Goal: Transaction & Acquisition: Purchase product/service

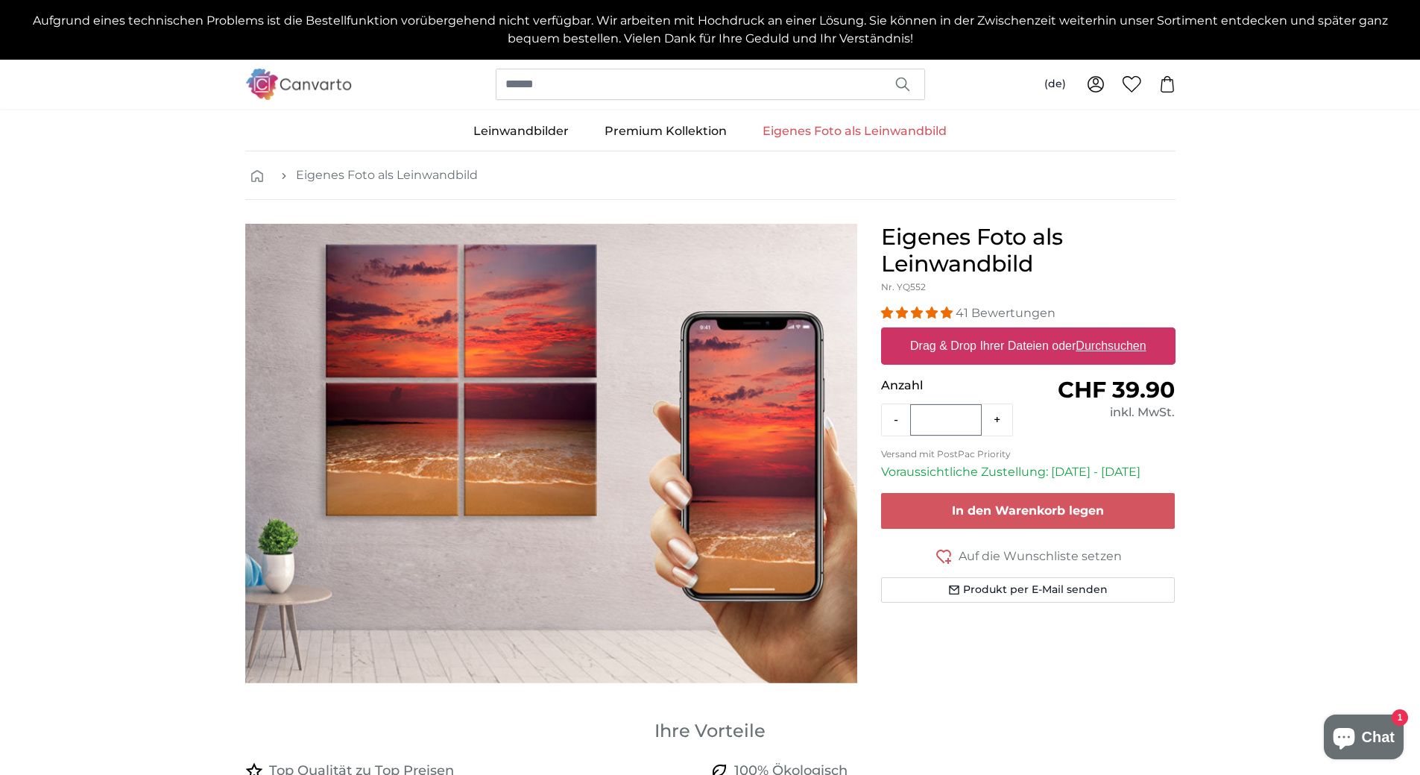
click at [1120, 344] on u "Durchsuchen" at bounding box center [1111, 345] width 70 height 13
click at [1120, 332] on input "Drag & Drop Ihrer Dateien oder Durchsuchen" at bounding box center [1028, 329] width 294 height 4
type input "**********"
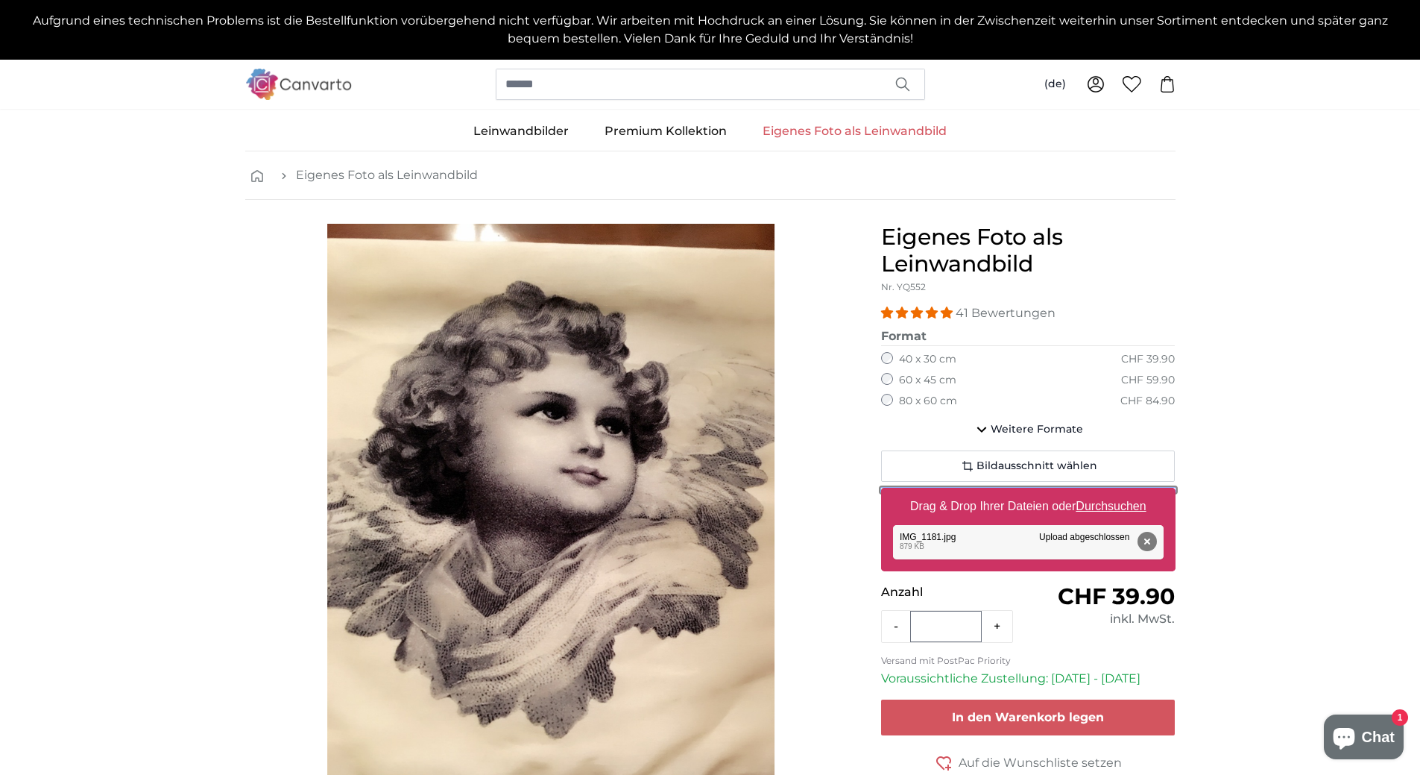
scroll to position [149, 0]
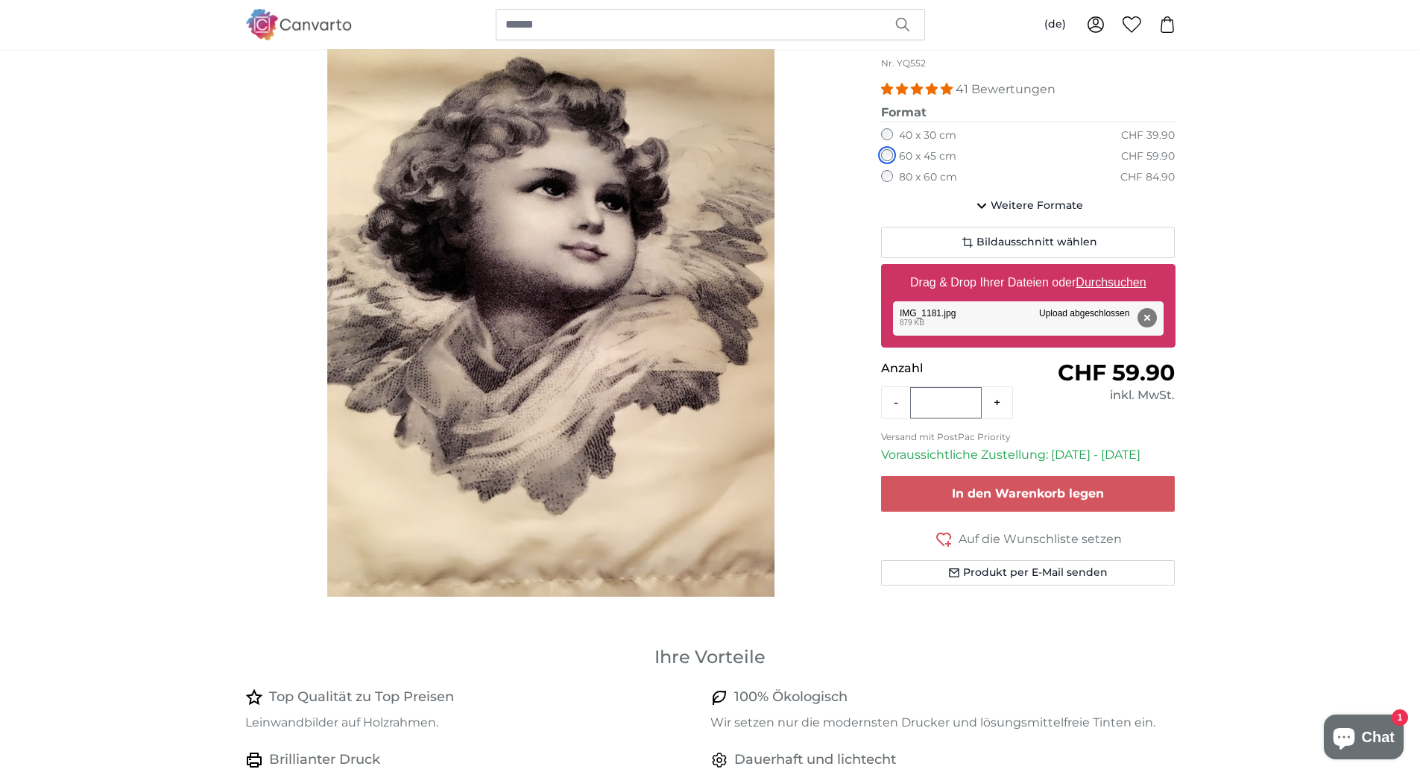
scroll to position [149, 0]
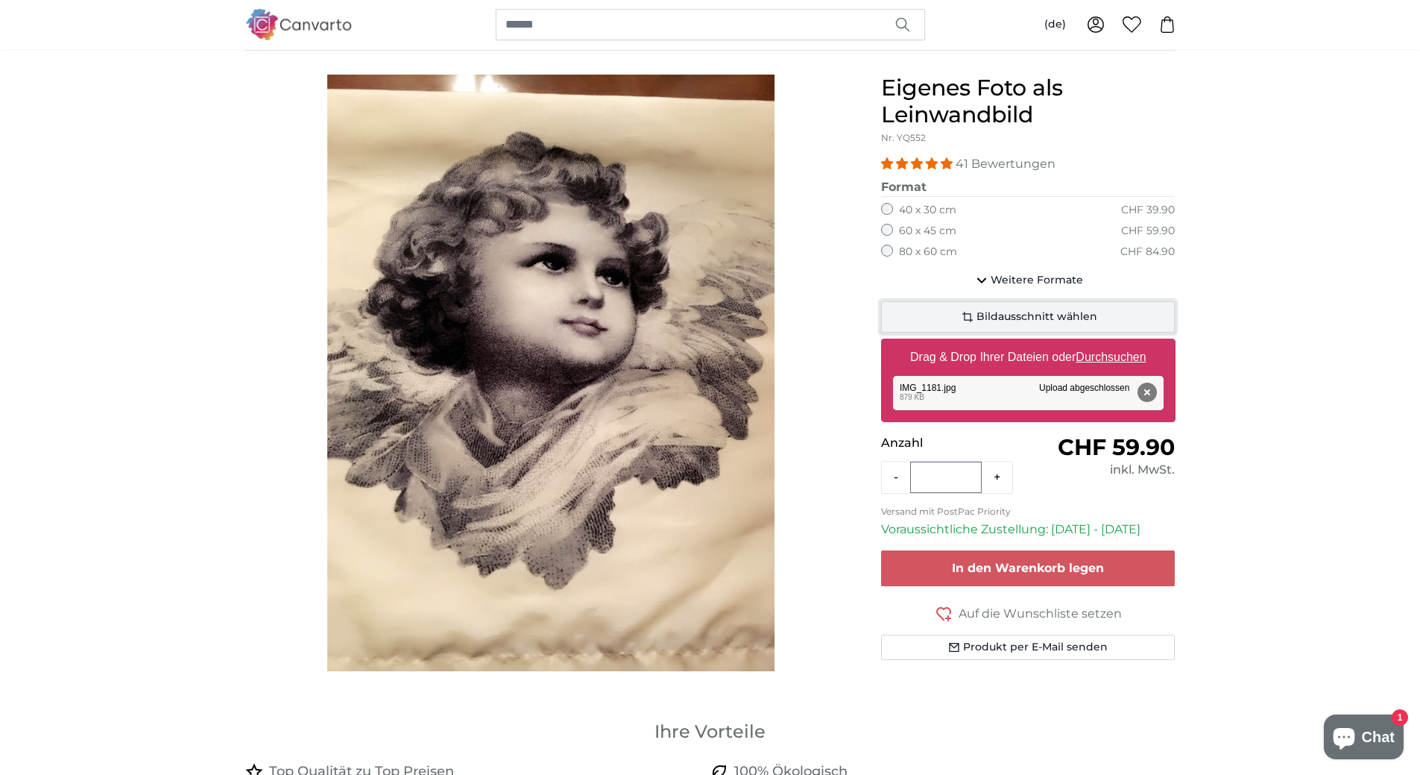
click at [1013, 313] on span "Bildausschnitt wählen" at bounding box center [1037, 316] width 121 height 15
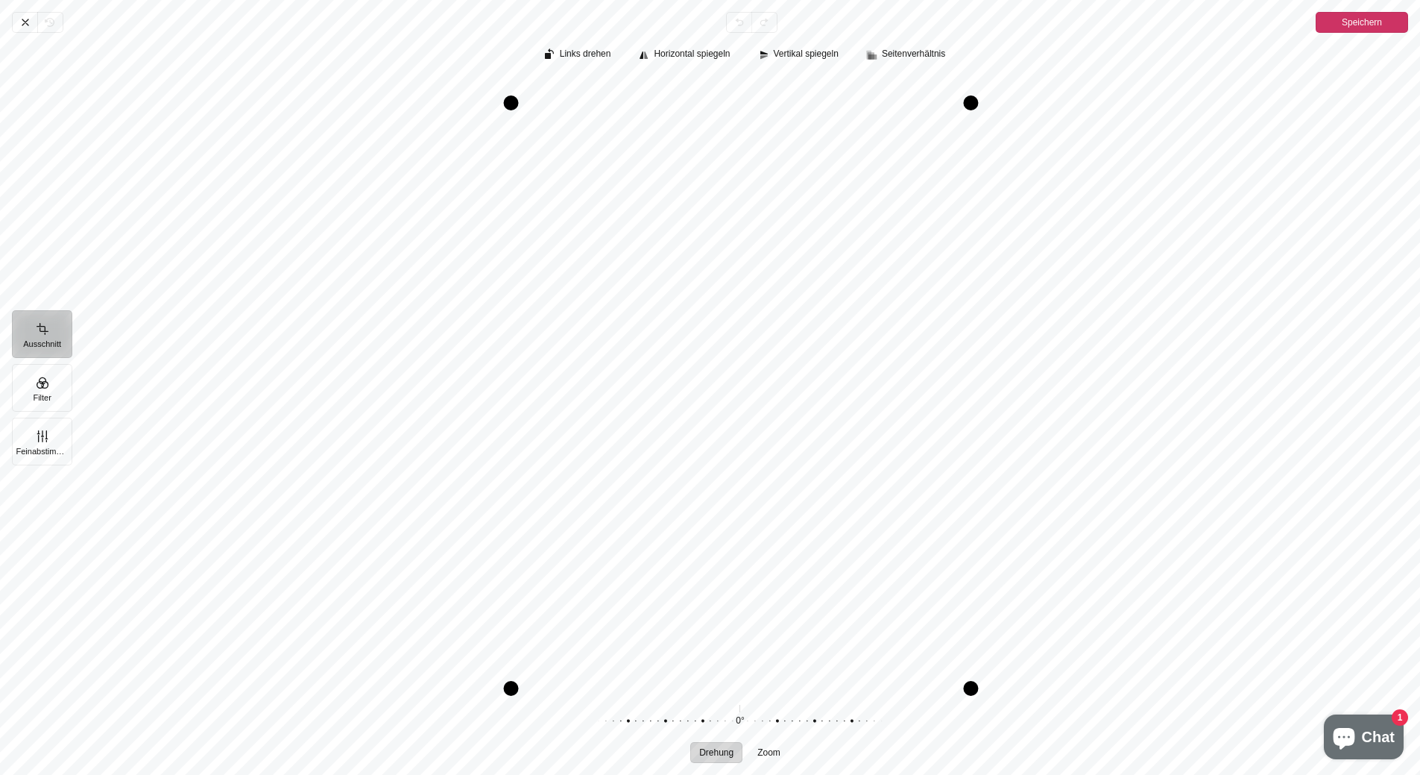
drag, startPoint x: 970, startPoint y: 78, endPoint x: 972, endPoint y: 103, distance: 25.4
click at [972, 103] on div "Pintura" at bounding box center [970, 102] width 15 height 15
drag, startPoint x: 973, startPoint y: 694, endPoint x: 970, endPoint y: 674, distance: 20.3
click at [970, 674] on div "Pintura" at bounding box center [967, 668] width 15 height 15
click at [1161, 502] on div "Pintura" at bounding box center [740, 383] width 1337 height 611
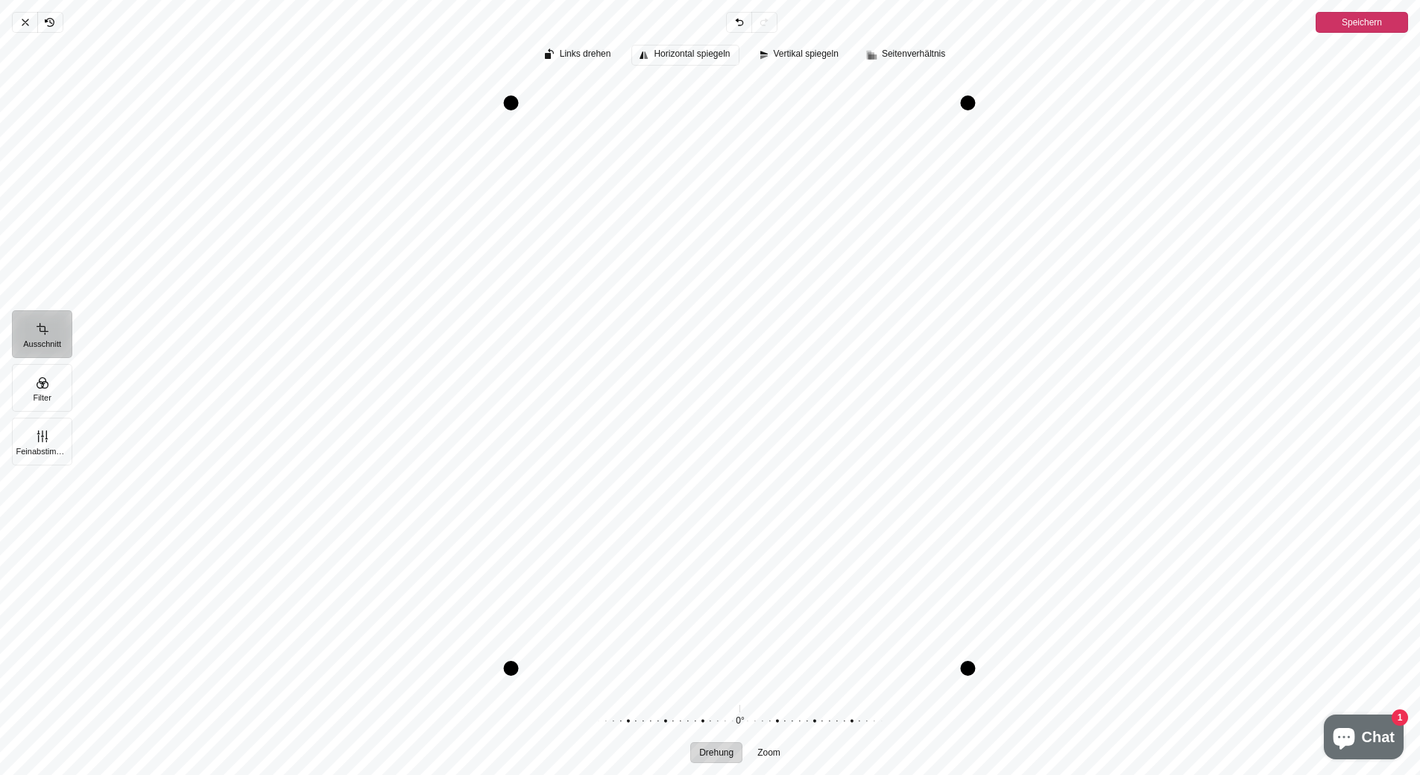
click at [693, 54] on span "Horizontal spiegeln" at bounding box center [692, 54] width 76 height 10
click at [785, 51] on span "Vertikal spiegeln" at bounding box center [806, 54] width 65 height 10
click at [697, 55] on span "Horizontal spiegeln" at bounding box center [692, 54] width 76 height 10
click at [697, 53] on span "Horizontal spiegeln" at bounding box center [692, 54] width 76 height 10
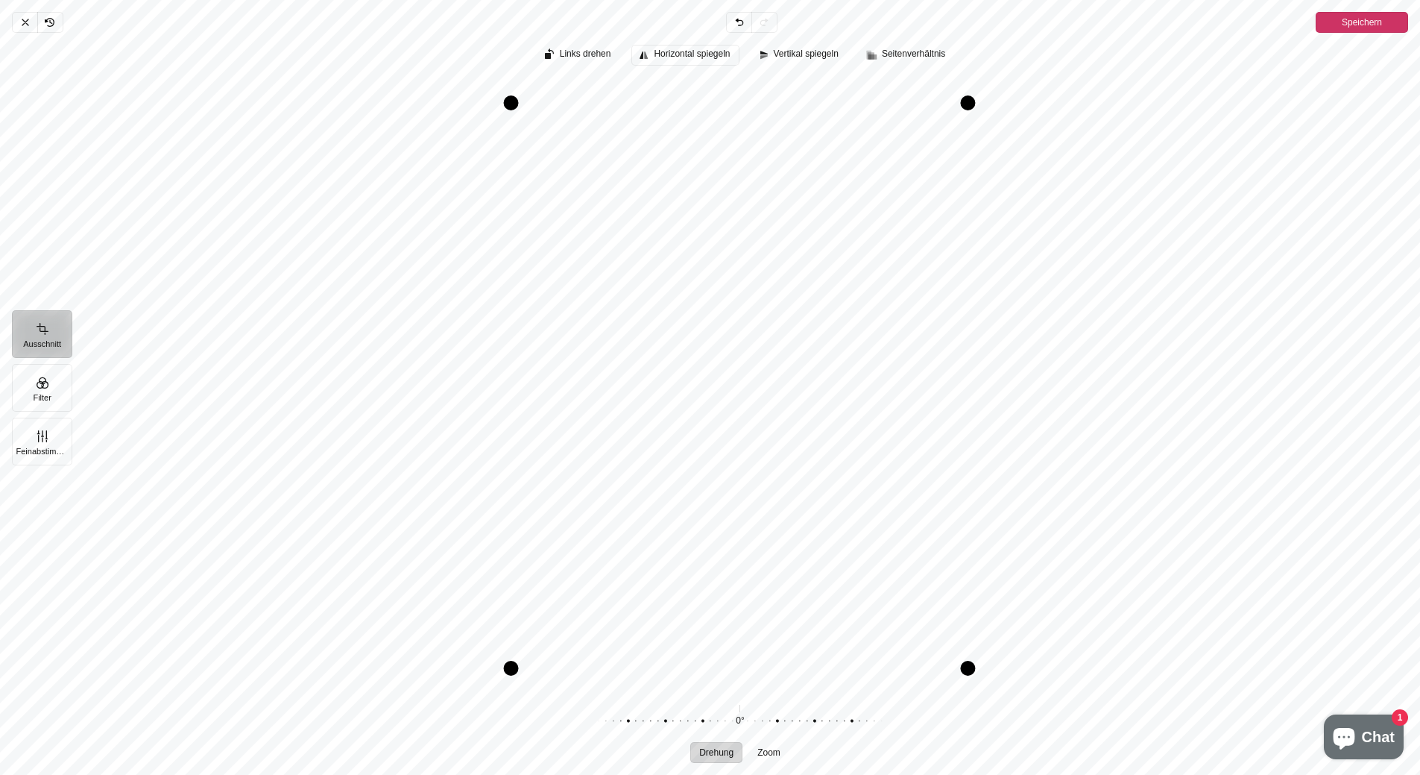
click at [697, 53] on span "Horizontal spiegeln" at bounding box center [692, 54] width 76 height 10
click at [796, 52] on span "Vertikal spiegeln" at bounding box center [806, 54] width 65 height 10
drag, startPoint x: 965, startPoint y: 669, endPoint x: 965, endPoint y: 660, distance: 8.9
click at [965, 660] on div "Pintura" at bounding box center [967, 659] width 15 height 15
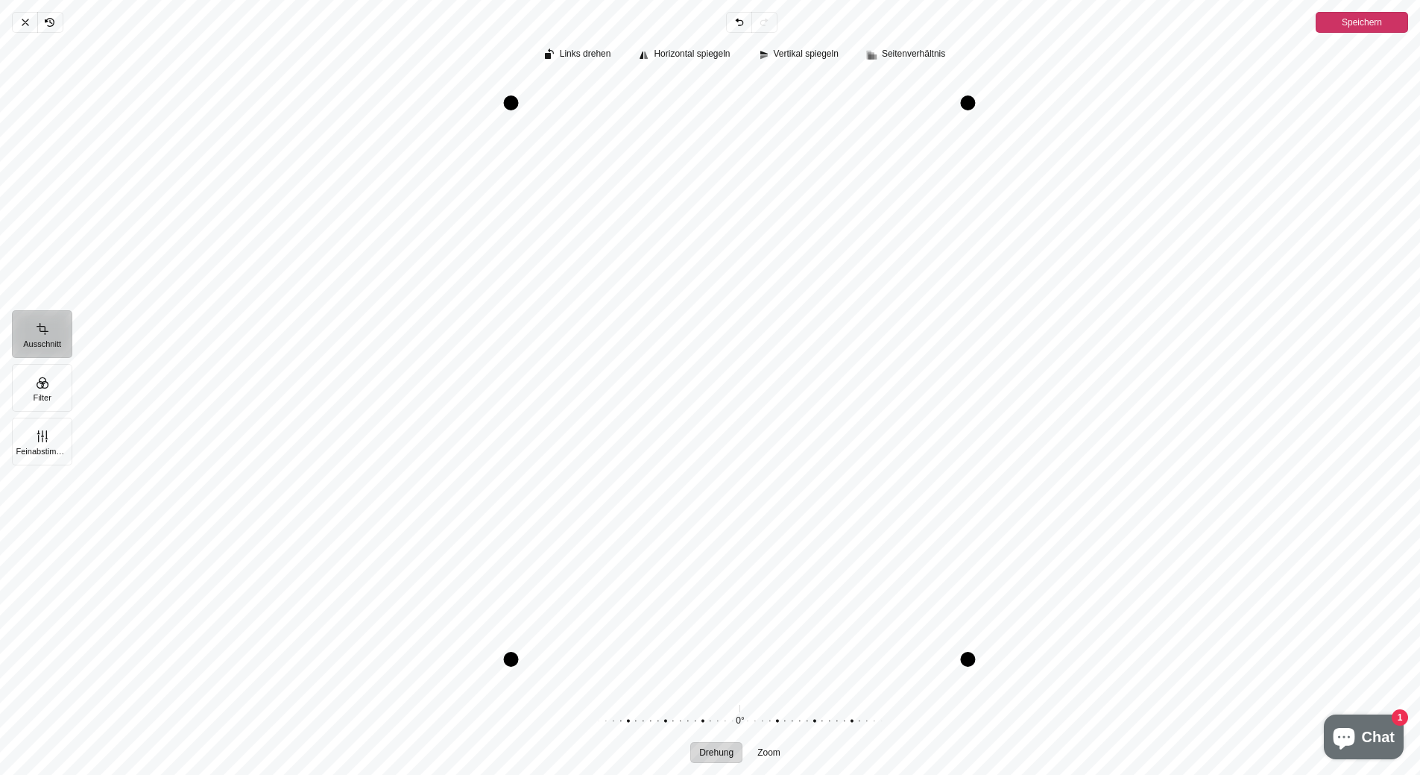
click at [1083, 517] on div "Pintura" at bounding box center [740, 383] width 1337 height 611
click at [1353, 18] on span "Speichern" at bounding box center [1362, 22] width 40 height 18
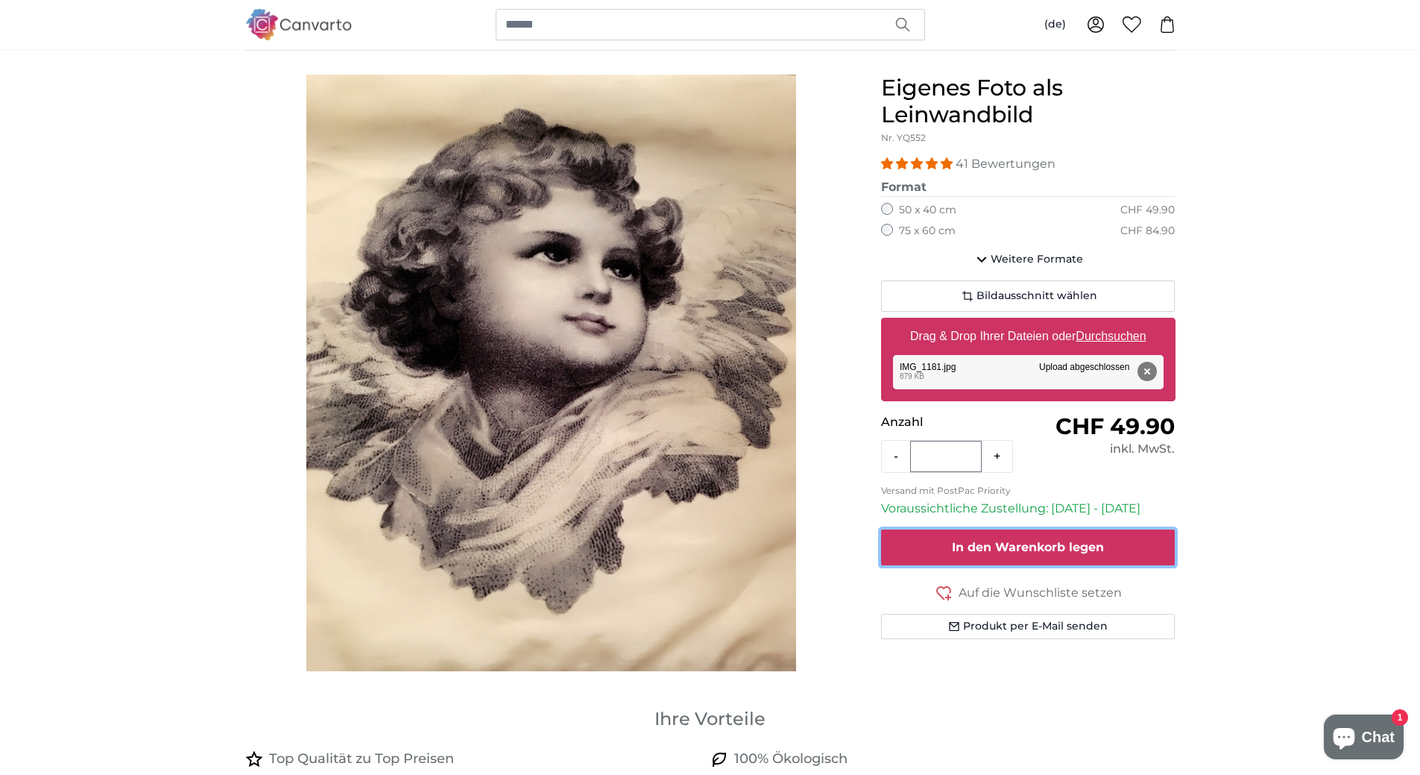
click at [1097, 549] on span "In den Warenkorb legen" at bounding box center [1028, 547] width 152 height 14
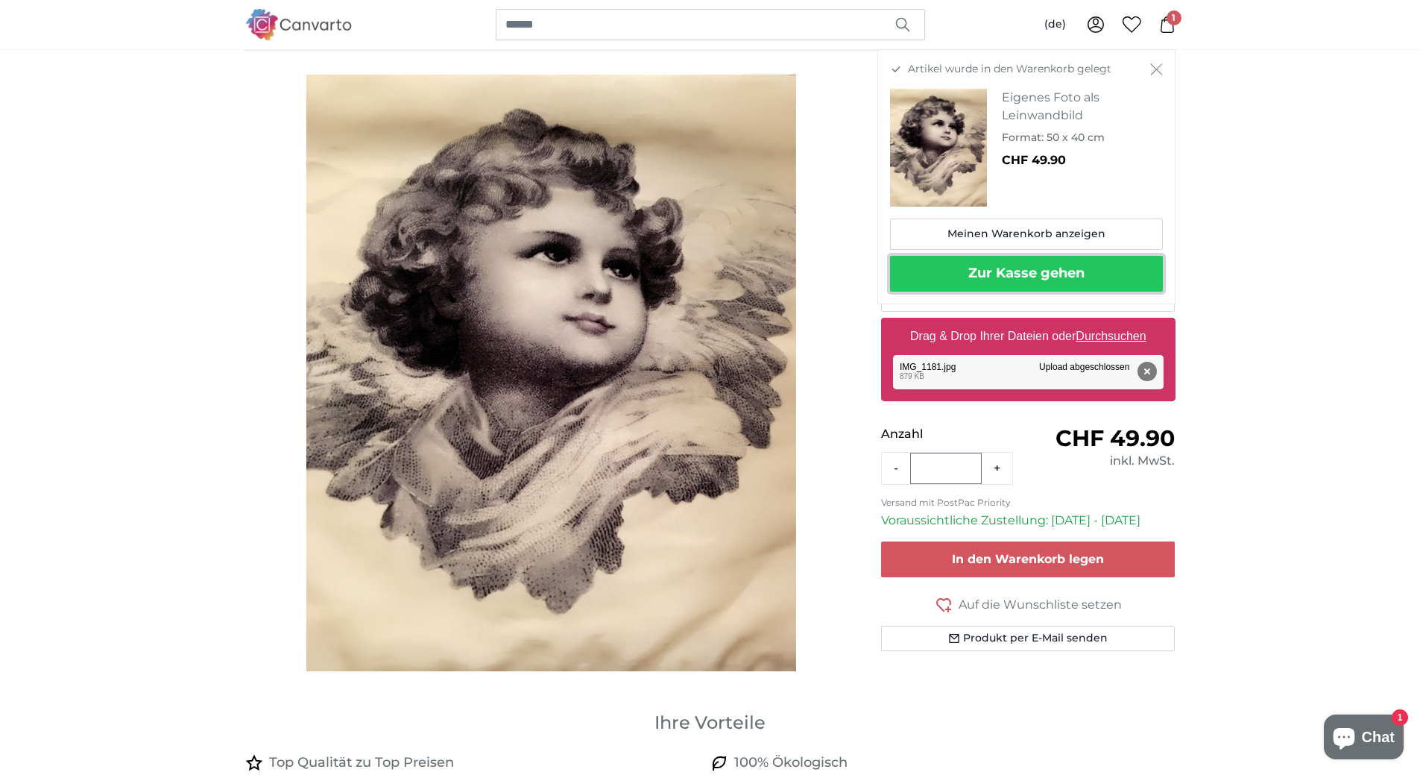
click at [1067, 278] on button "Zur Kasse gehen" at bounding box center [1026, 274] width 273 height 36
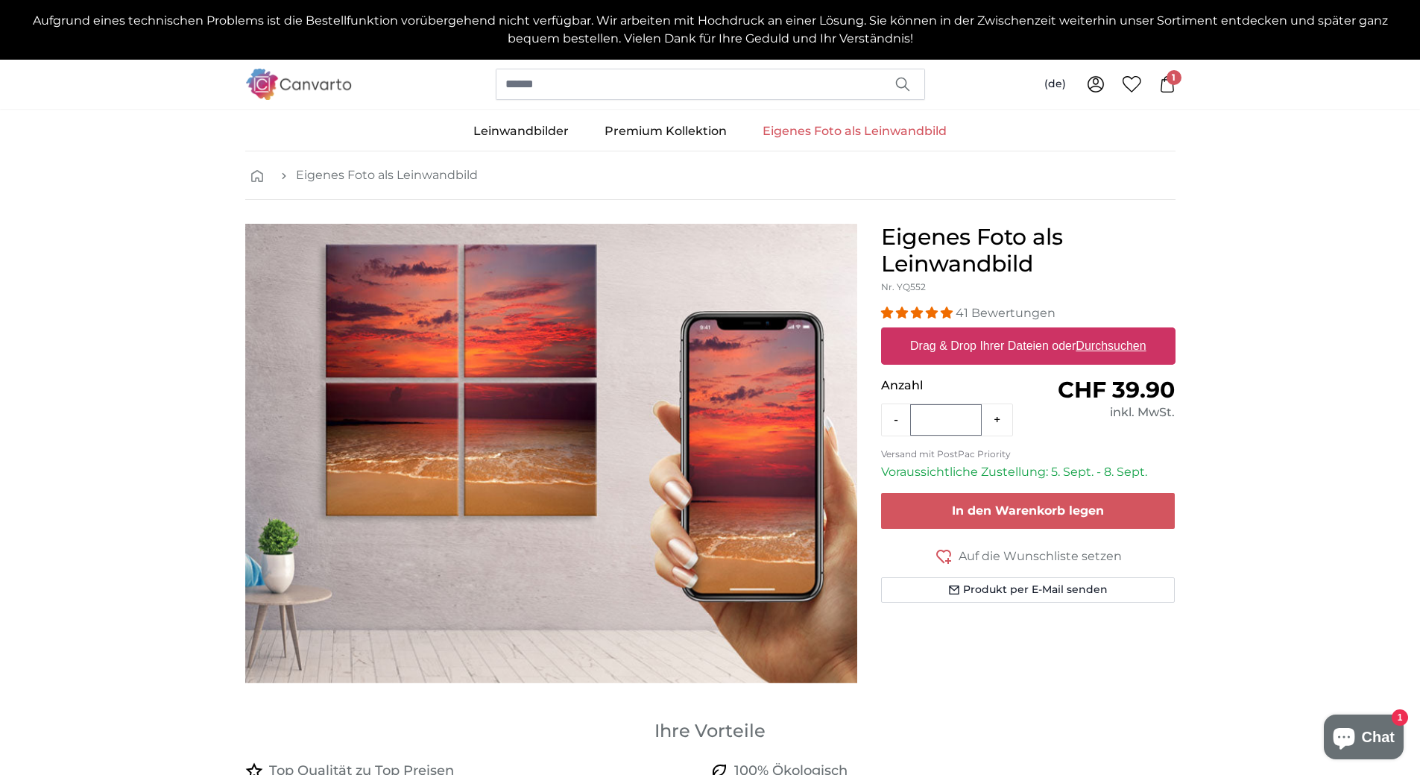
click at [1116, 346] on u "Durchsuchen" at bounding box center [1111, 345] width 70 height 13
click at [1116, 332] on input "Drag & Drop Ihrer Dateien oder Durchsuchen" at bounding box center [1028, 329] width 294 height 4
type input "**********"
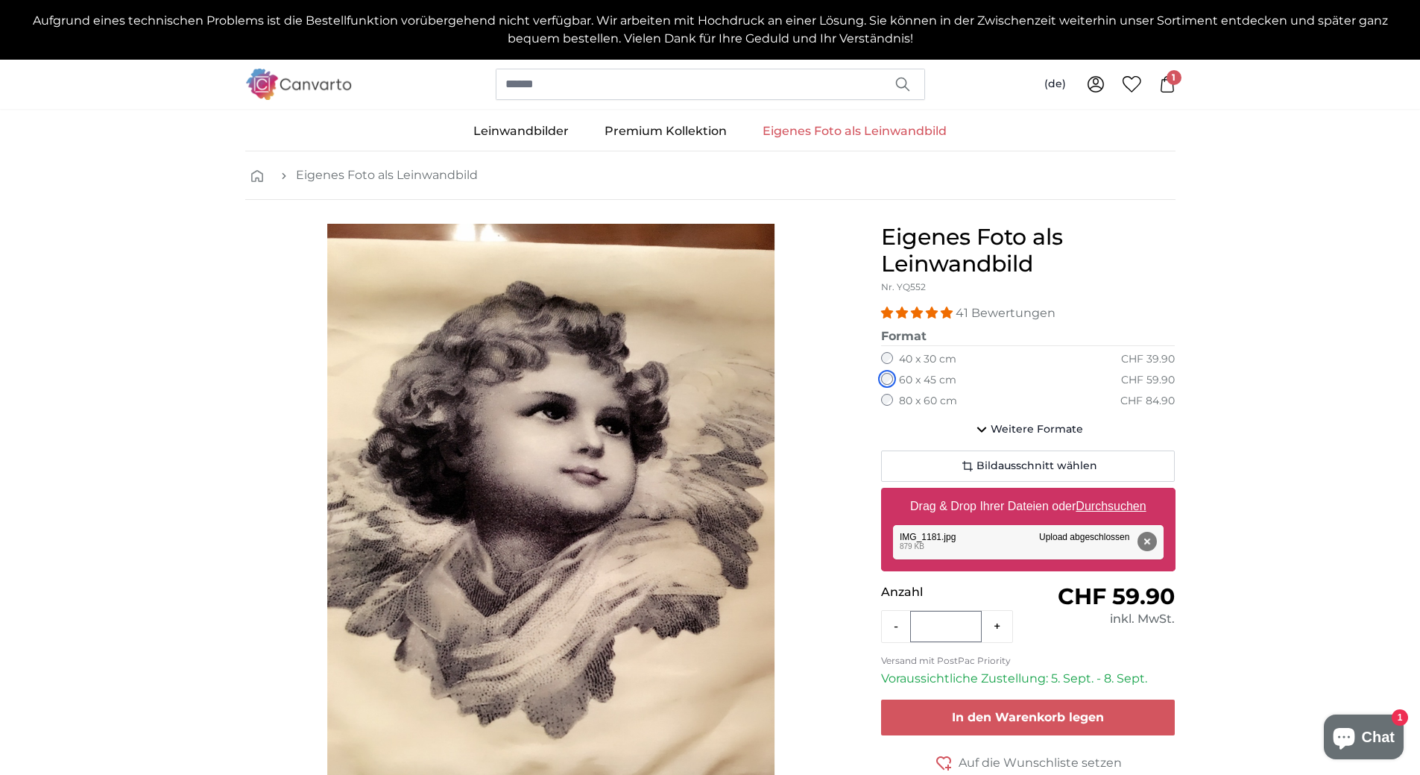
scroll to position [75, 0]
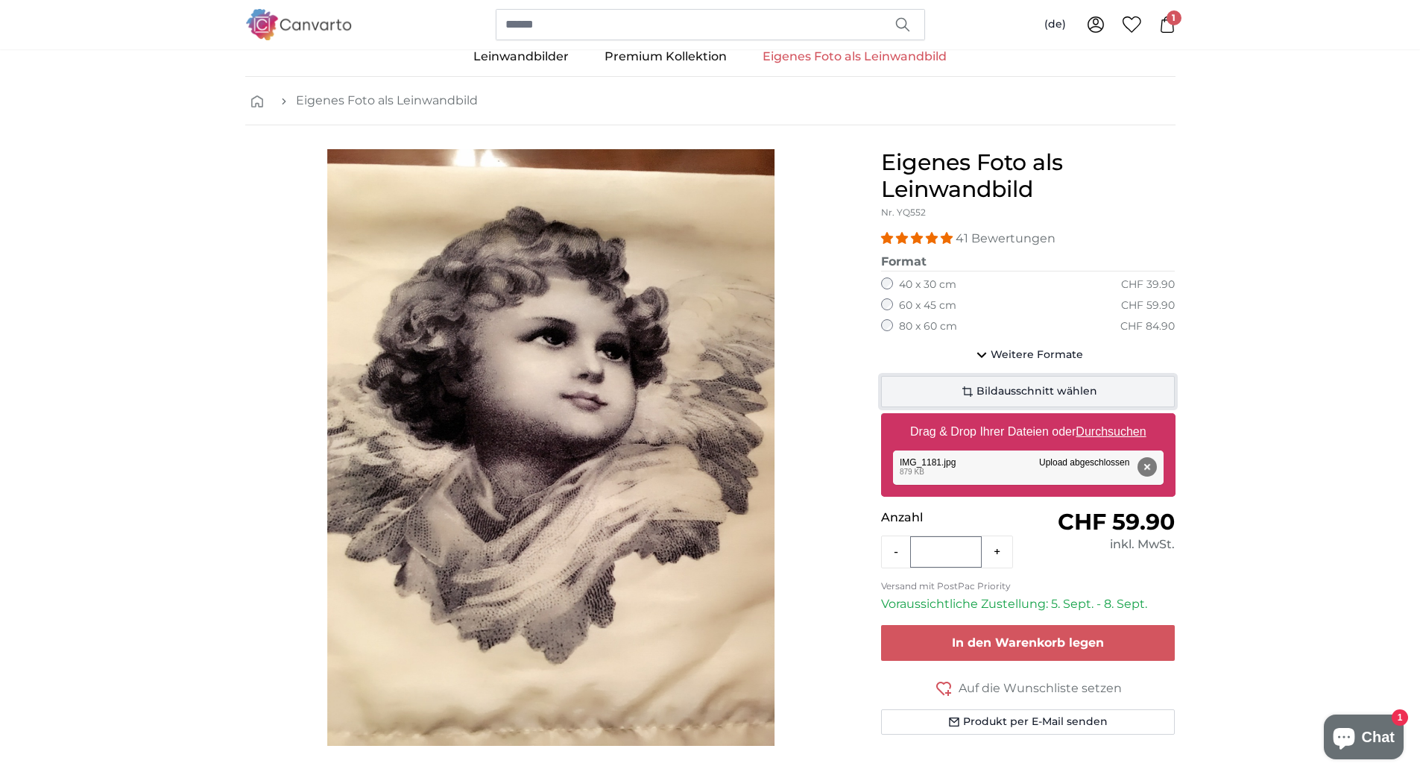
click at [1024, 391] on span "Bildausschnitt wählen" at bounding box center [1037, 391] width 121 height 15
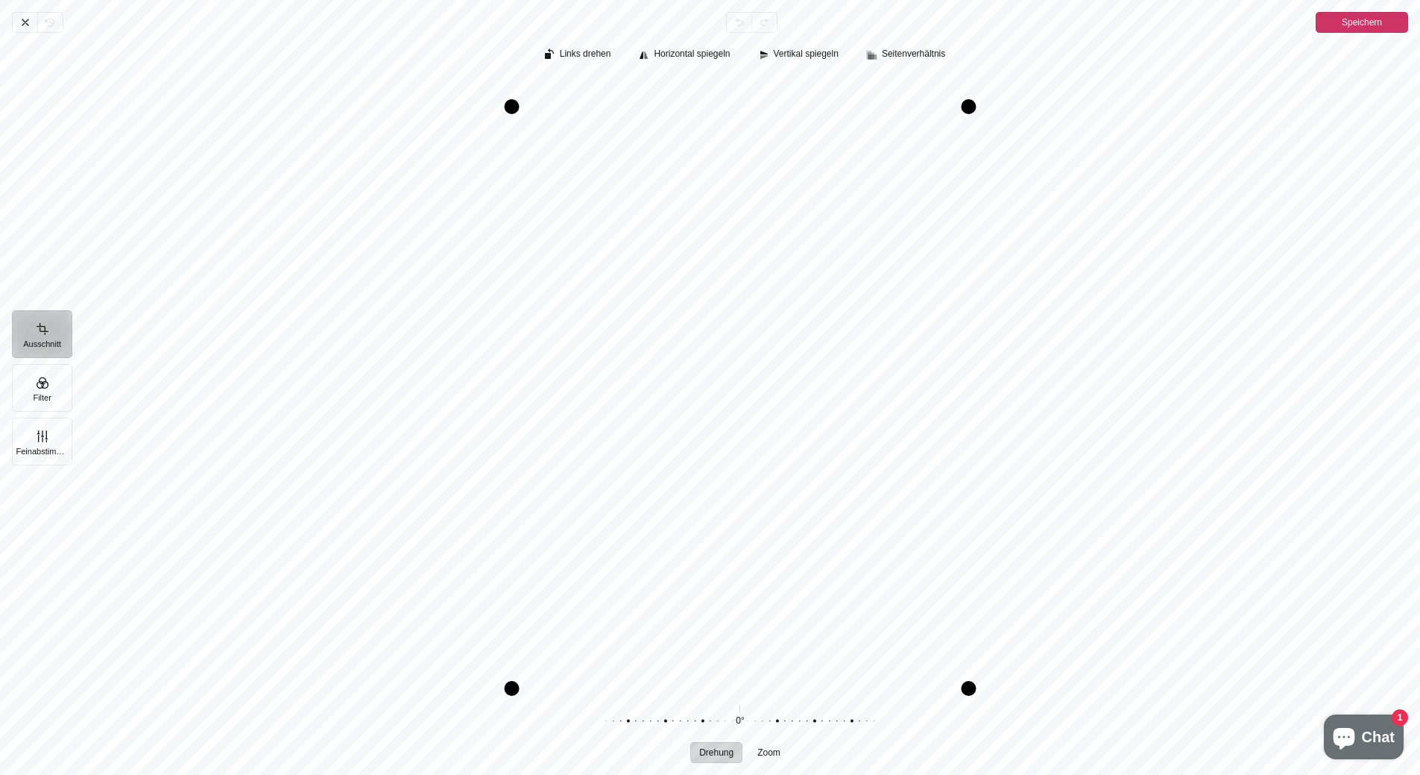
drag, startPoint x: 513, startPoint y: 80, endPoint x: 514, endPoint y: 109, distance: 29.1
click at [514, 109] on div "Pintura" at bounding box center [512, 106] width 15 height 15
drag, startPoint x: 971, startPoint y: 690, endPoint x: 969, endPoint y: 661, distance: 28.4
click at [969, 661] on div "Pintura" at bounding box center [967, 659] width 15 height 15
drag, startPoint x: 1344, startPoint y: 17, endPoint x: 1296, endPoint y: 137, distance: 129.4
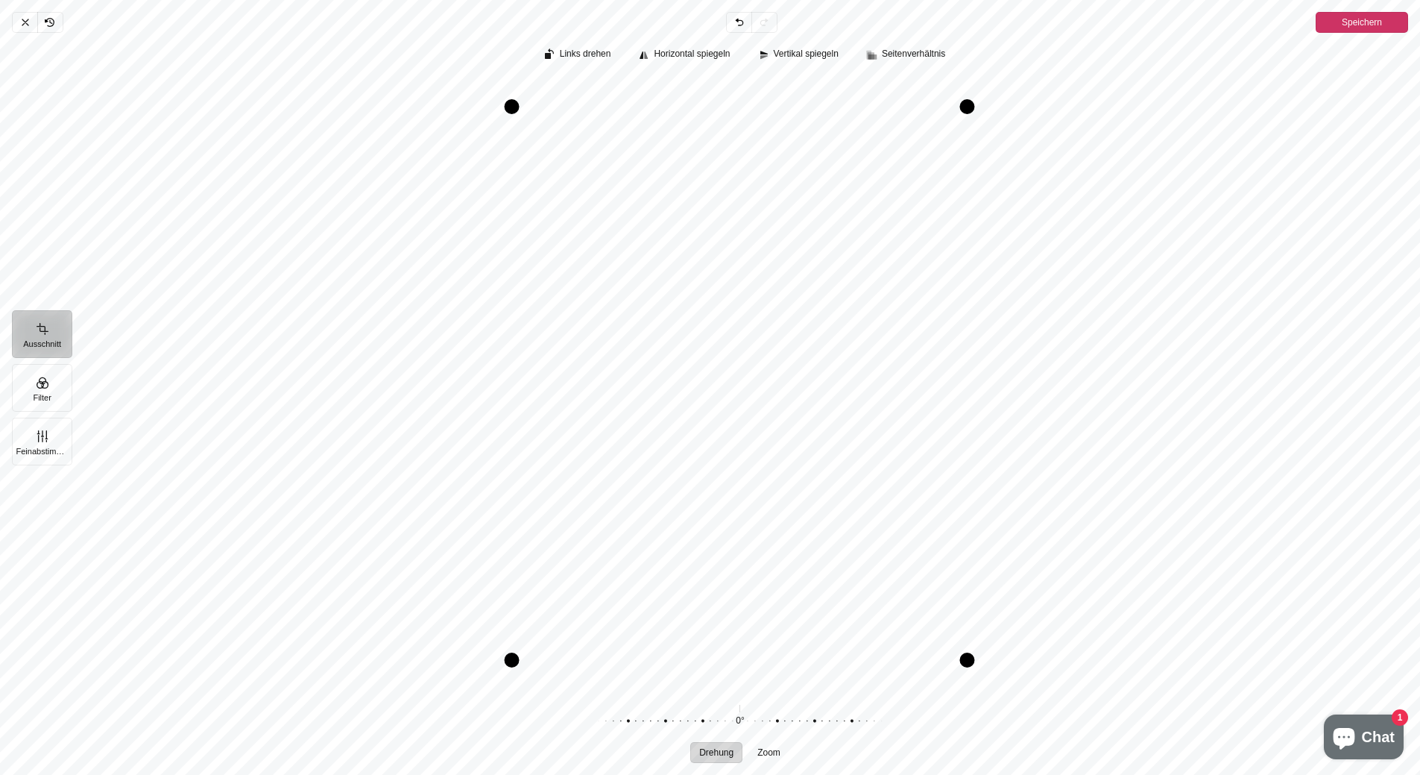
click at [1344, 18] on span "Speichern" at bounding box center [1362, 22] width 40 height 18
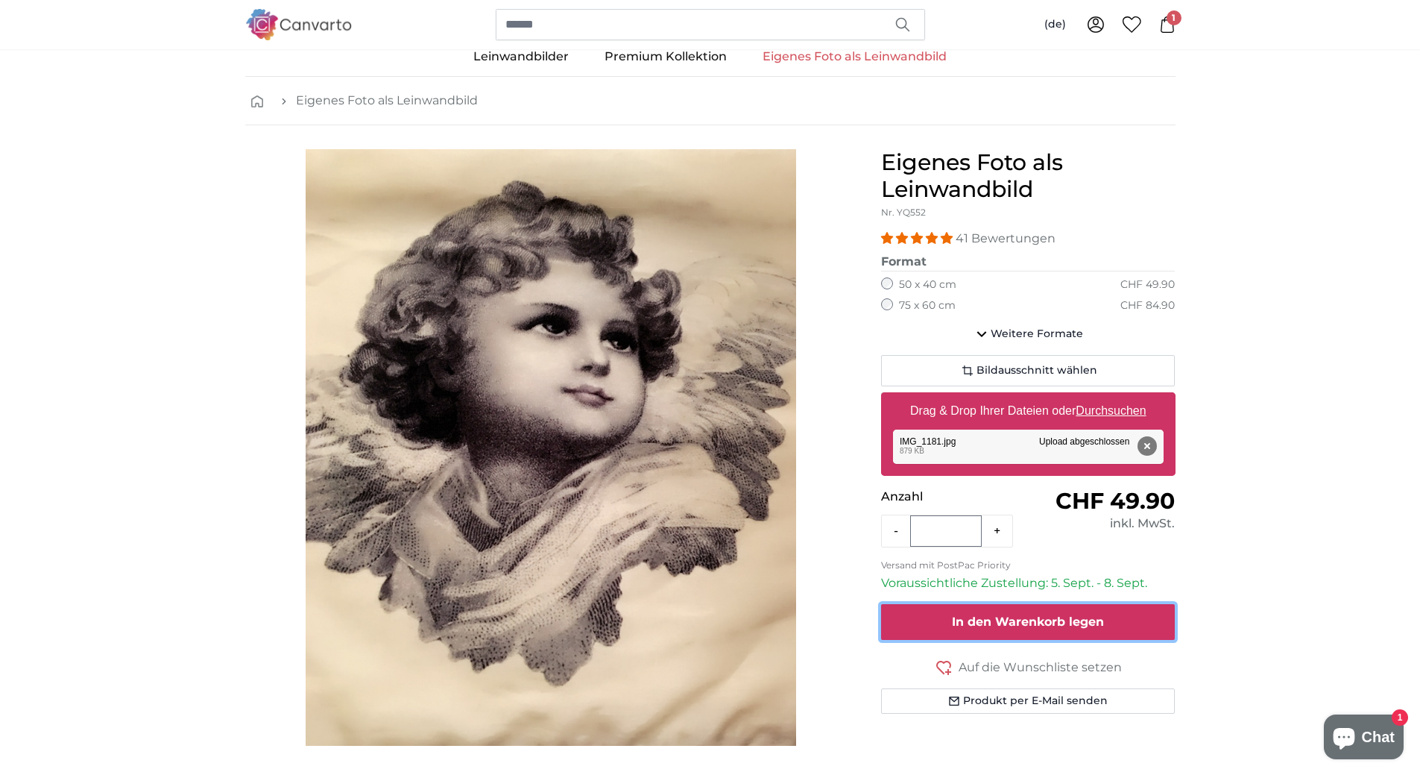
click at [1074, 621] on span "In den Warenkorb legen" at bounding box center [1028, 621] width 152 height 14
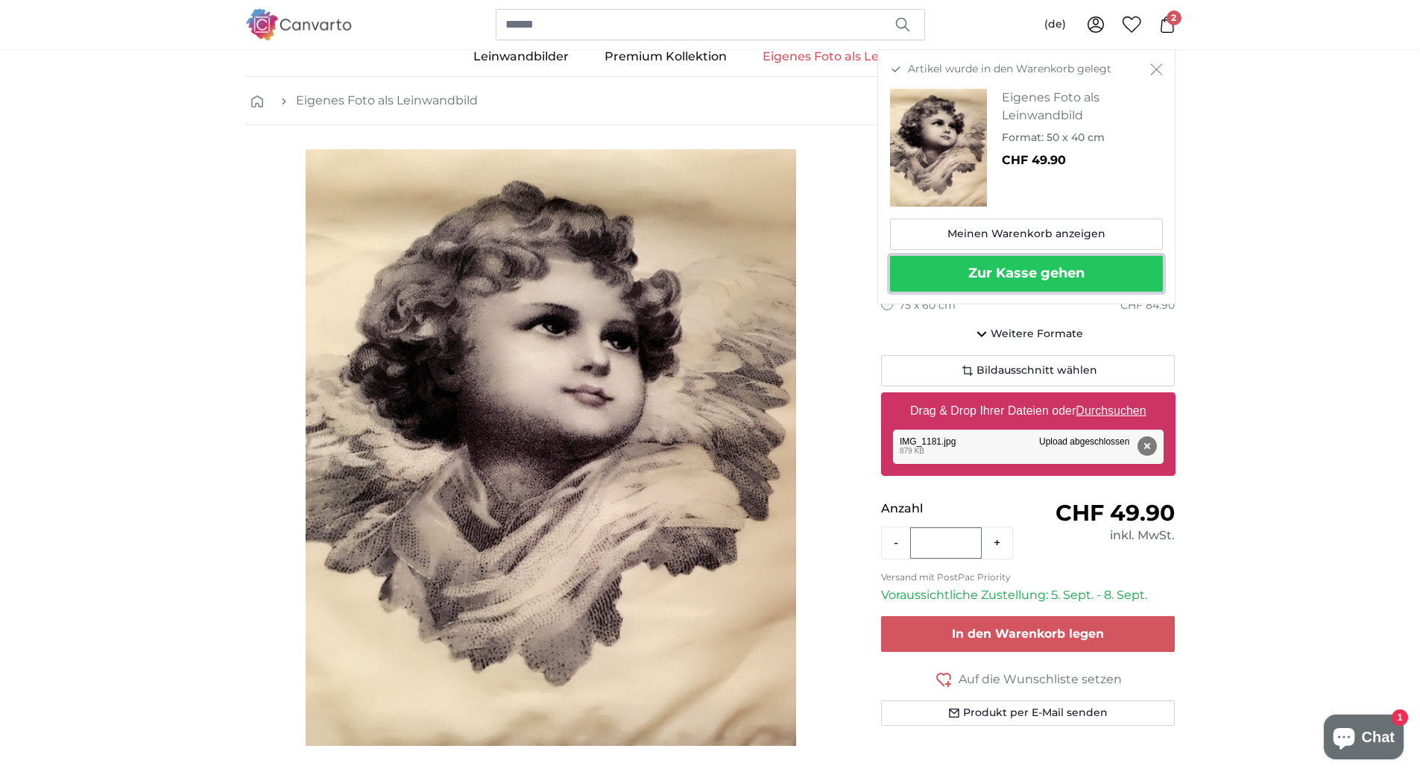
click at [1047, 264] on button "Zur Kasse gehen" at bounding box center [1026, 274] width 273 height 36
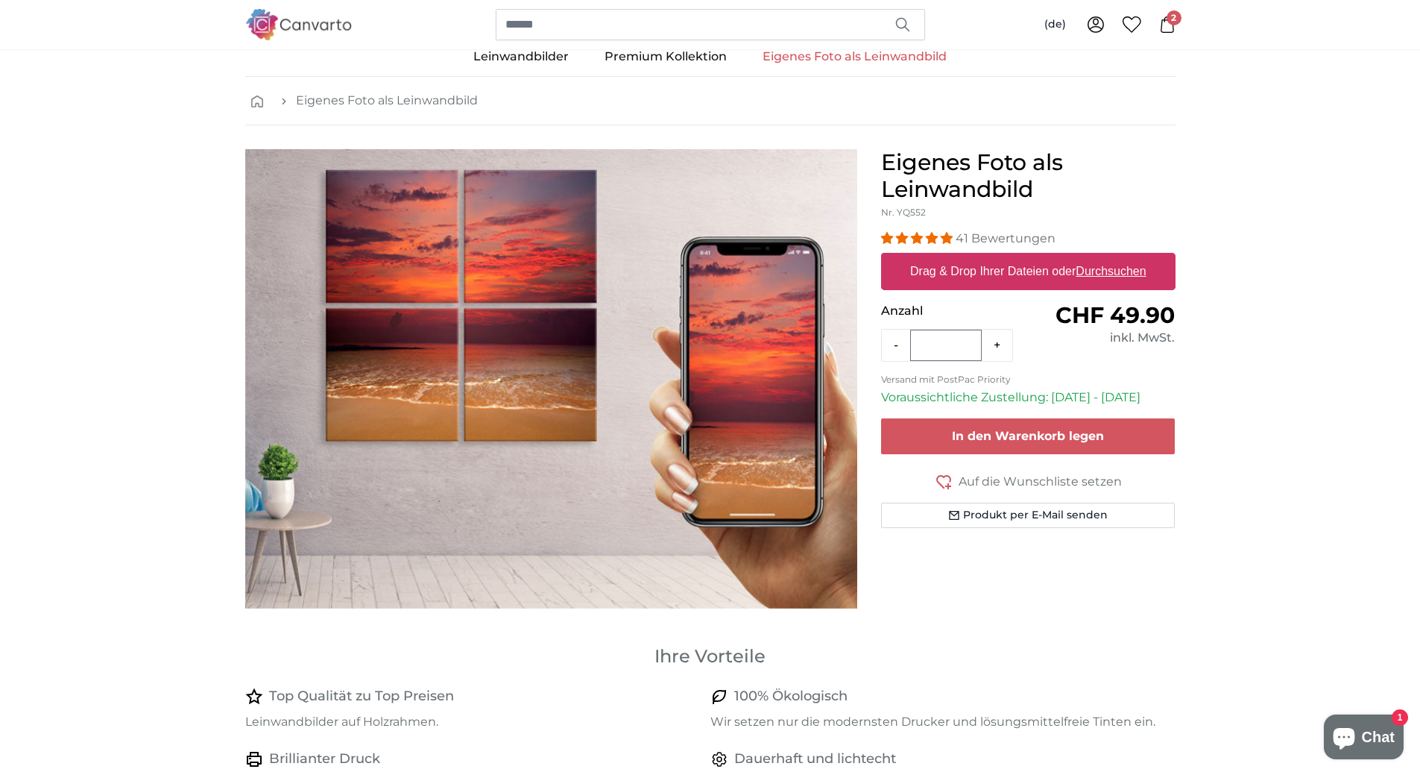
click at [1172, 18] on span "2" at bounding box center [1174, 17] width 15 height 15
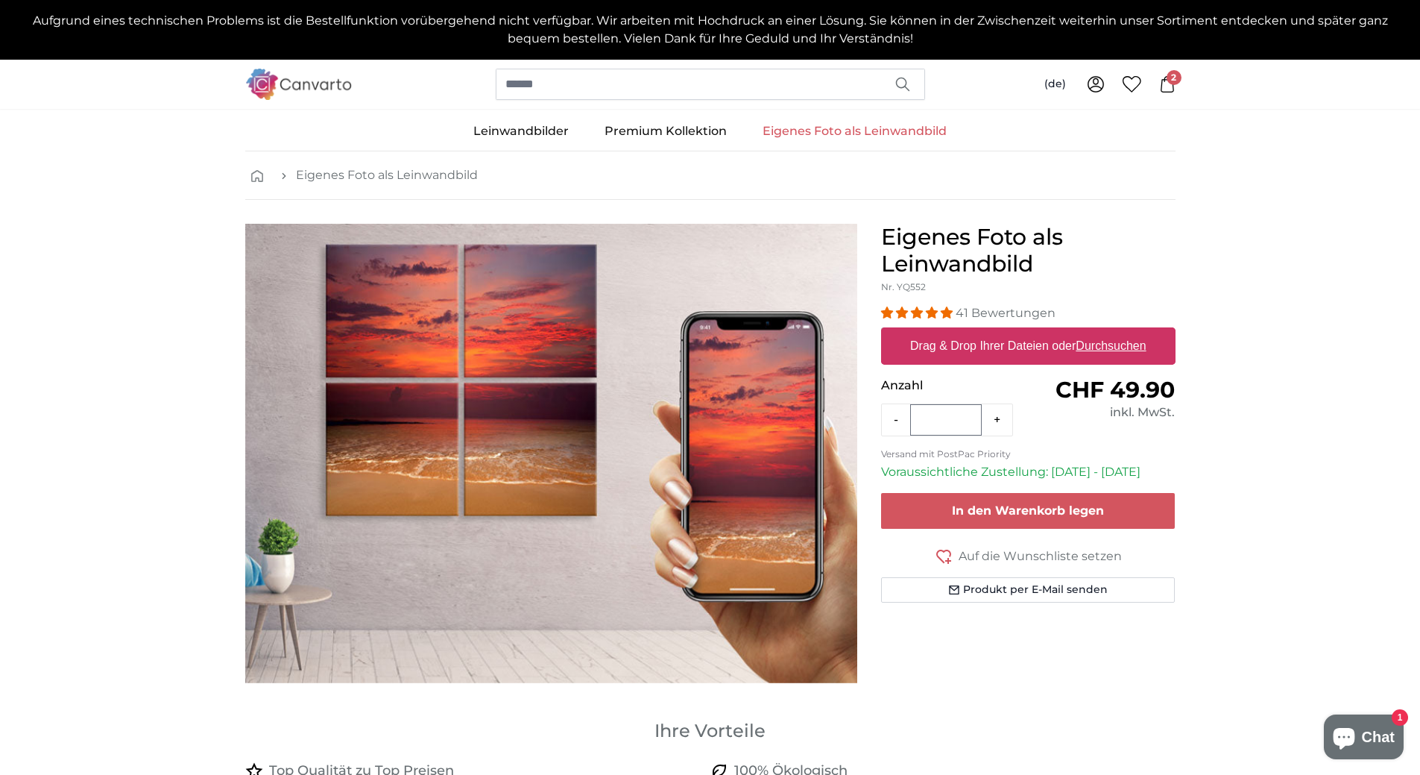
click at [1168, 79] on span "2" at bounding box center [1174, 77] width 15 height 15
click at [1171, 84] on span "1" at bounding box center [1174, 77] width 15 height 15
